Goal: Information Seeking & Learning: Find specific fact

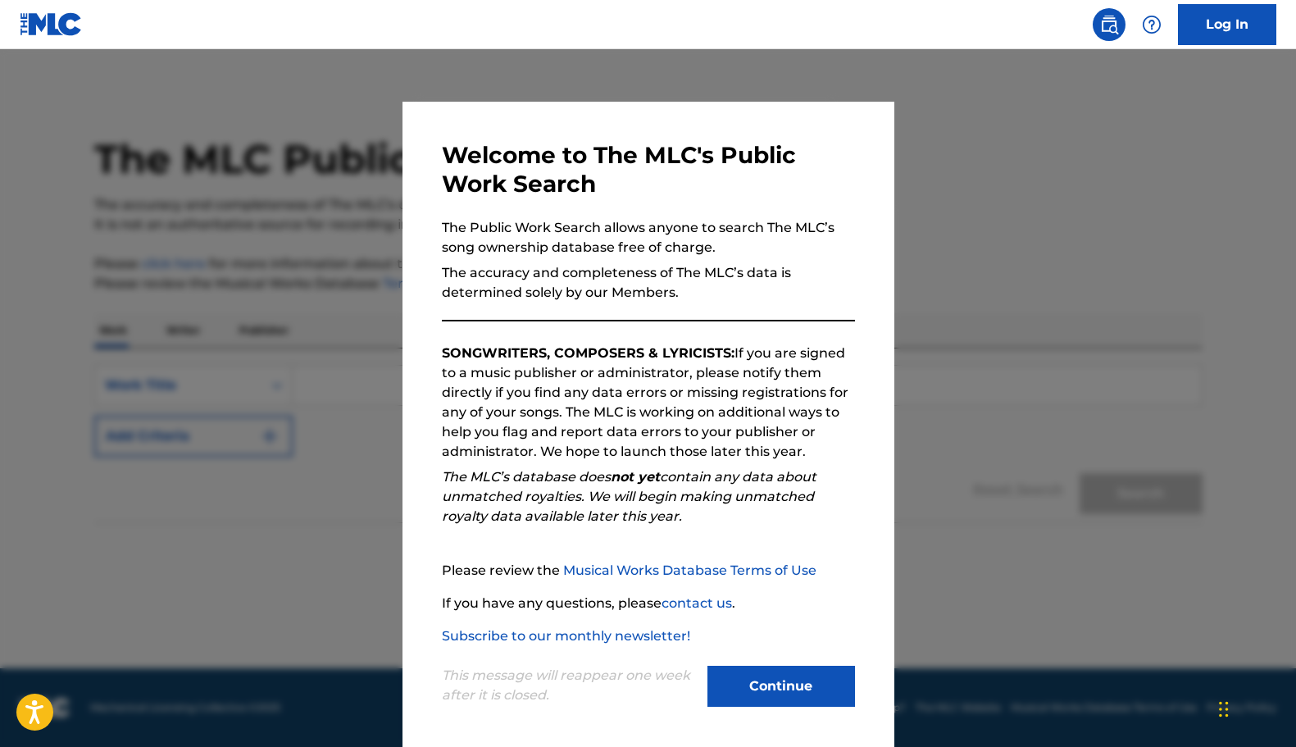
click at [804, 683] on button "Continue" at bounding box center [782, 686] width 148 height 41
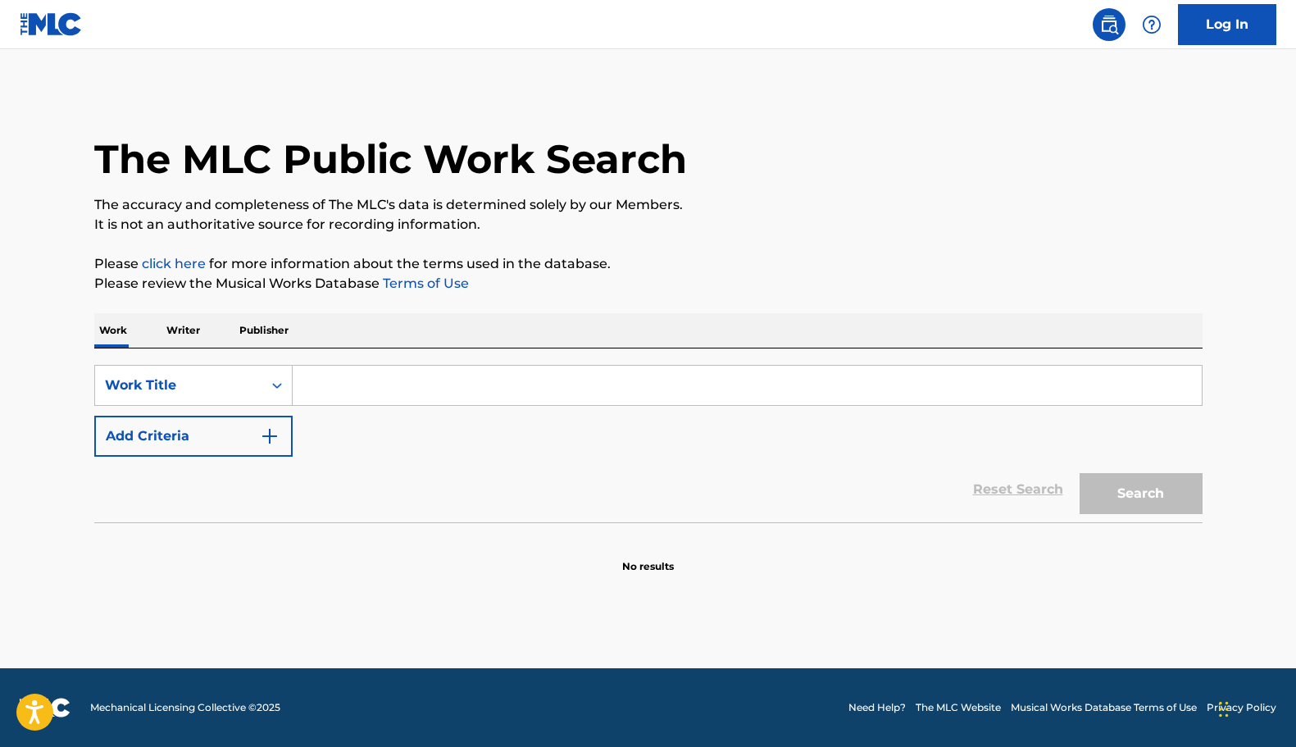
click at [316, 385] on input "Search Form" at bounding box center [747, 385] width 909 height 39
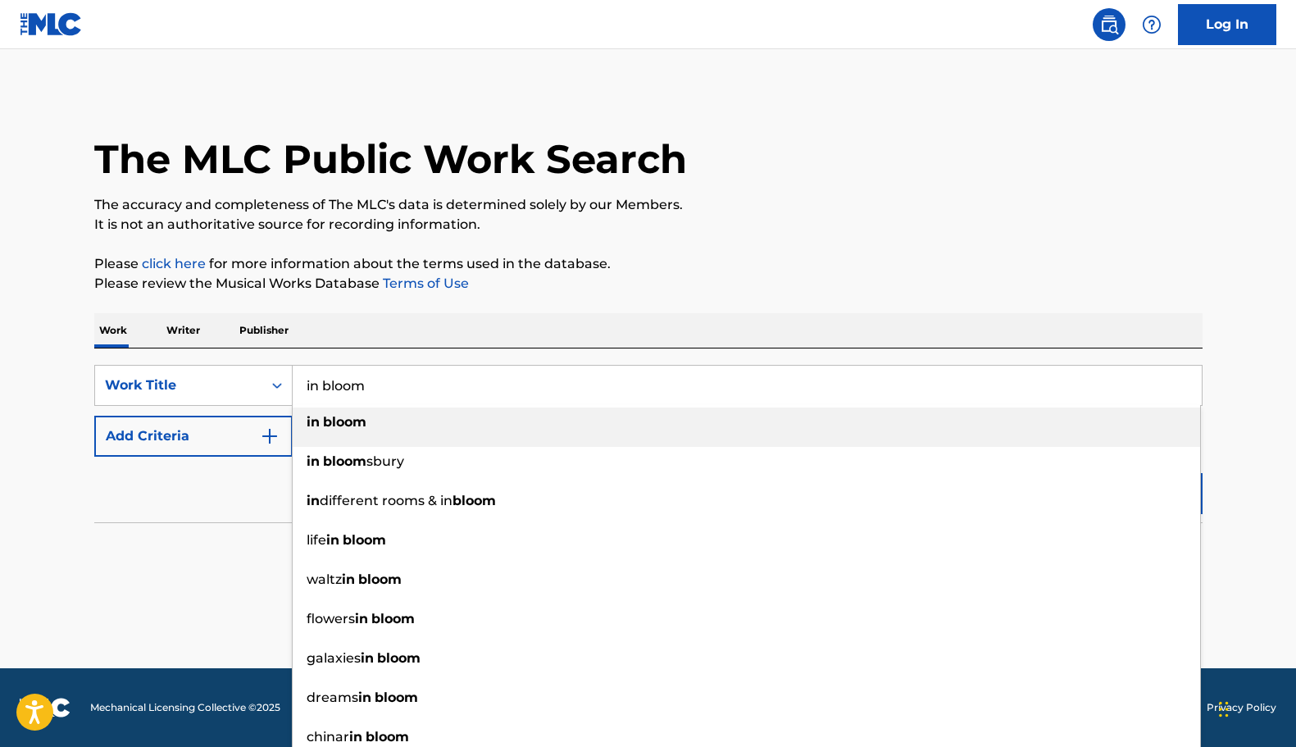
type input "in bloom"
drag, startPoint x: 339, startPoint y: 419, endPoint x: 300, endPoint y: 425, distance: 39.0
click at [336, 419] on strong "bloom" at bounding box center [344, 422] width 43 height 16
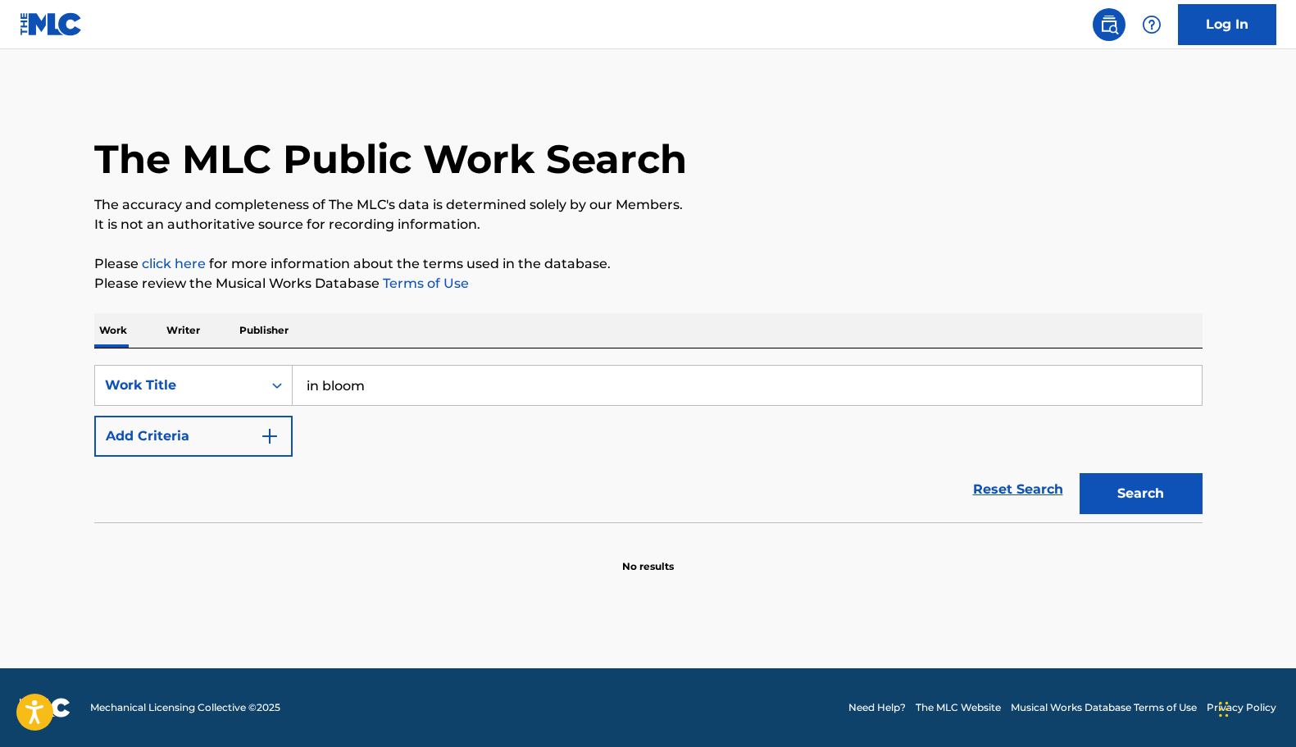
click at [210, 440] on button "Add Criteria" at bounding box center [193, 436] width 198 height 41
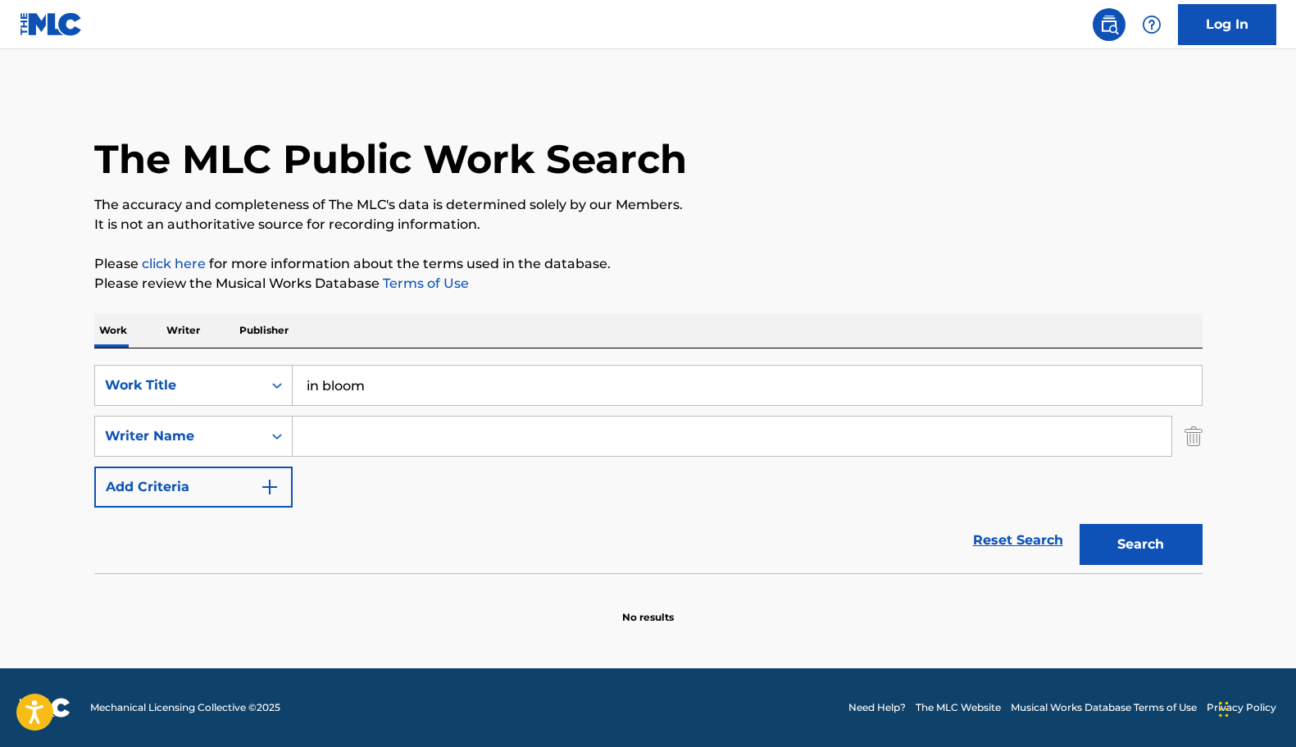
click at [316, 443] on input "Search Form" at bounding box center [732, 436] width 879 height 39
type input "[PERSON_NAME]"
click at [1080, 524] on button "Search" at bounding box center [1141, 544] width 123 height 41
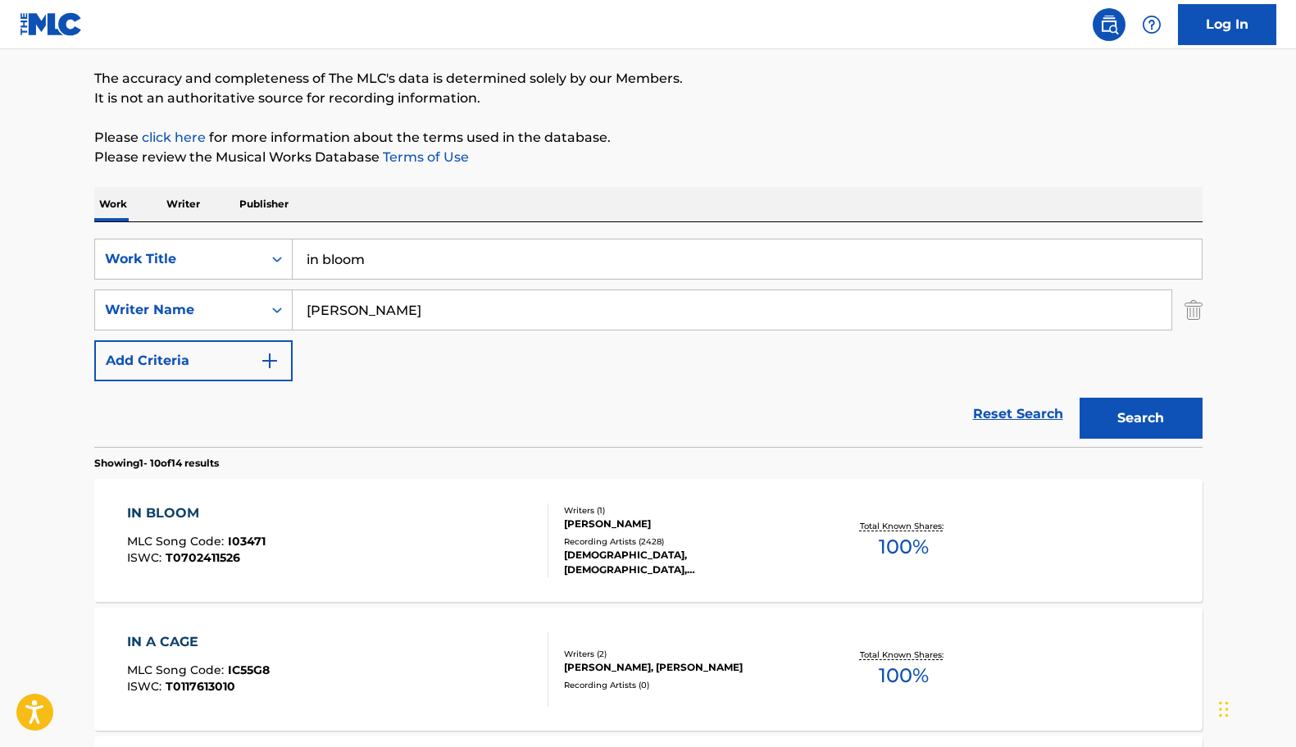
scroll to position [164, 0]
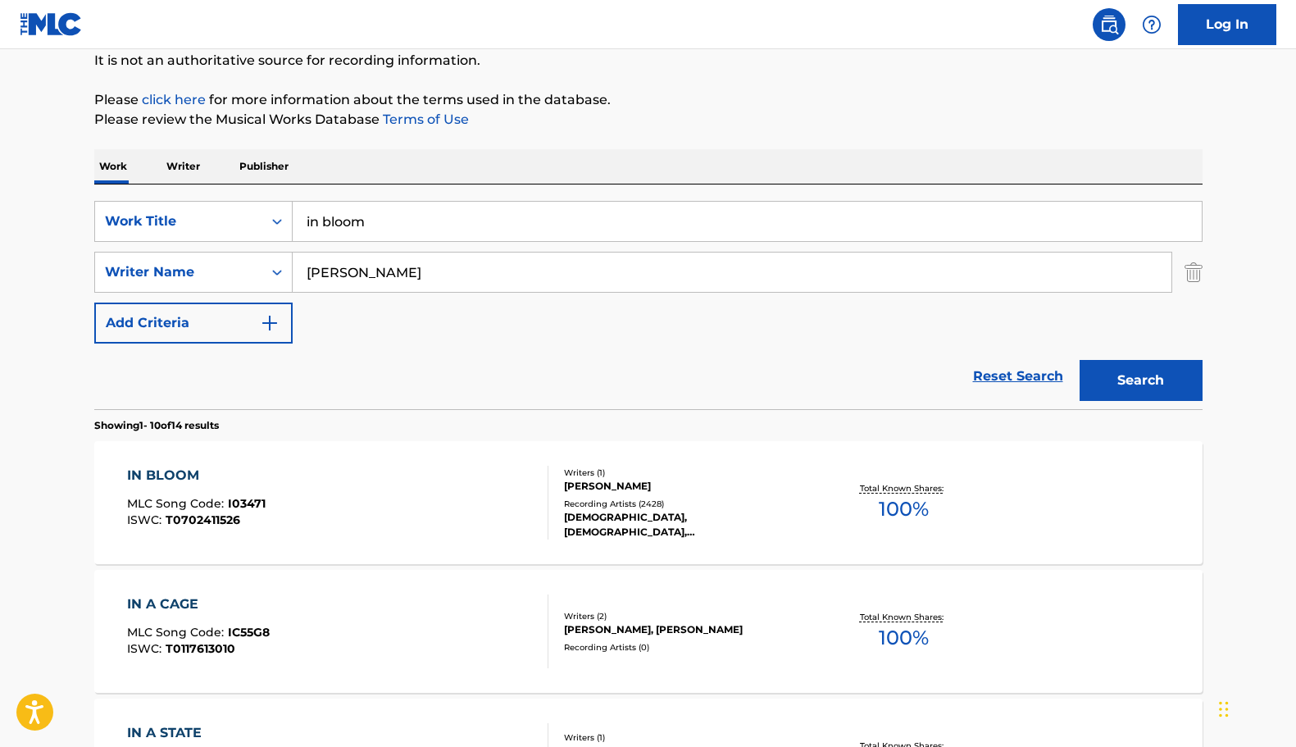
click at [204, 474] on div "IN BLOOM" at bounding box center [196, 476] width 139 height 20
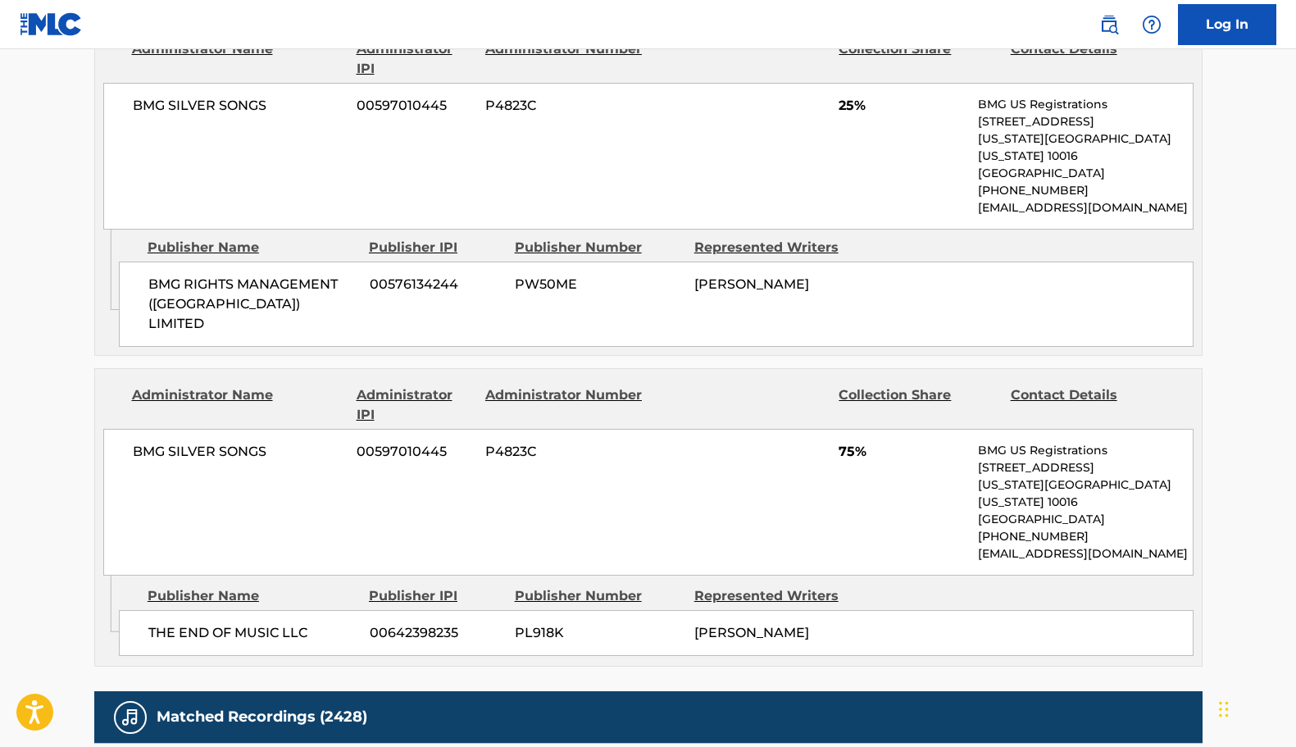
scroll to position [820, 0]
